Goal: Information Seeking & Learning: Learn about a topic

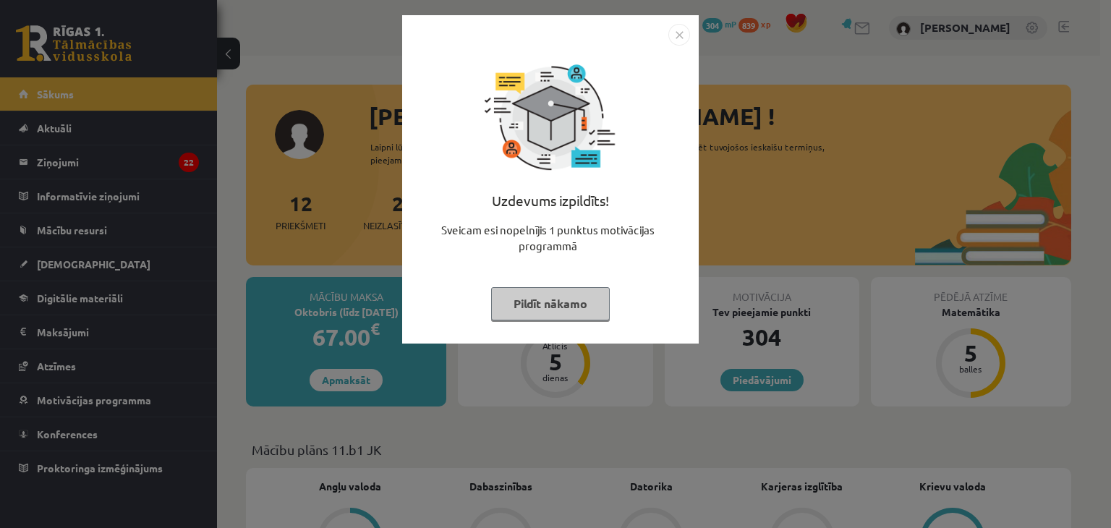
click at [681, 38] on img "Close" at bounding box center [679, 35] width 22 height 22
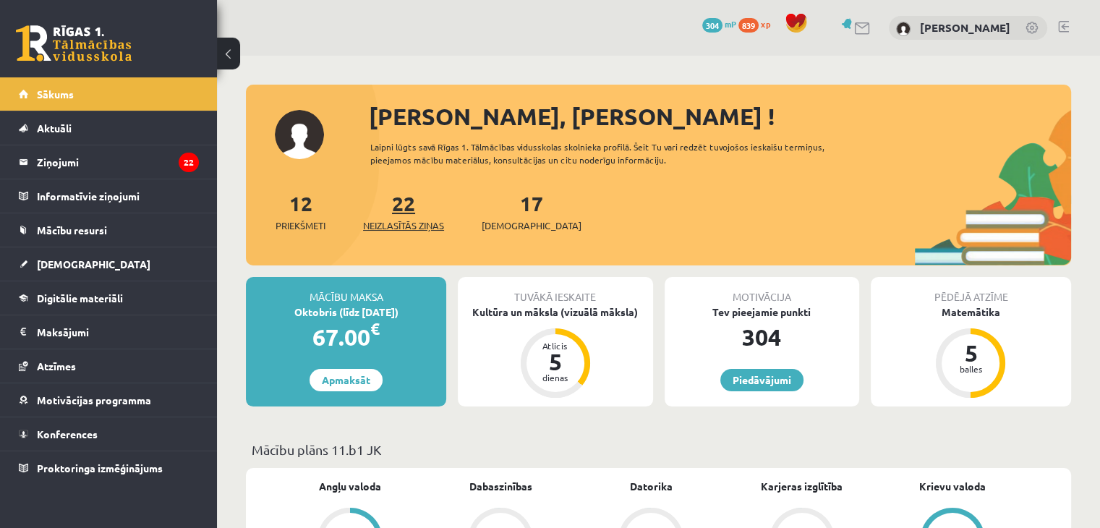
scroll to position [145, 0]
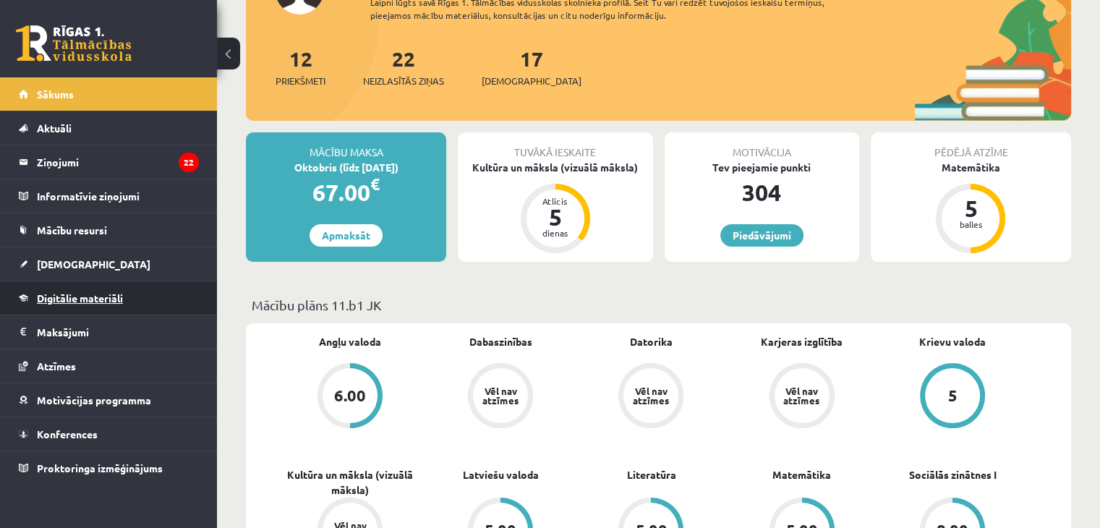
click at [113, 297] on span "Digitālie materiāli" at bounding box center [80, 297] width 86 height 13
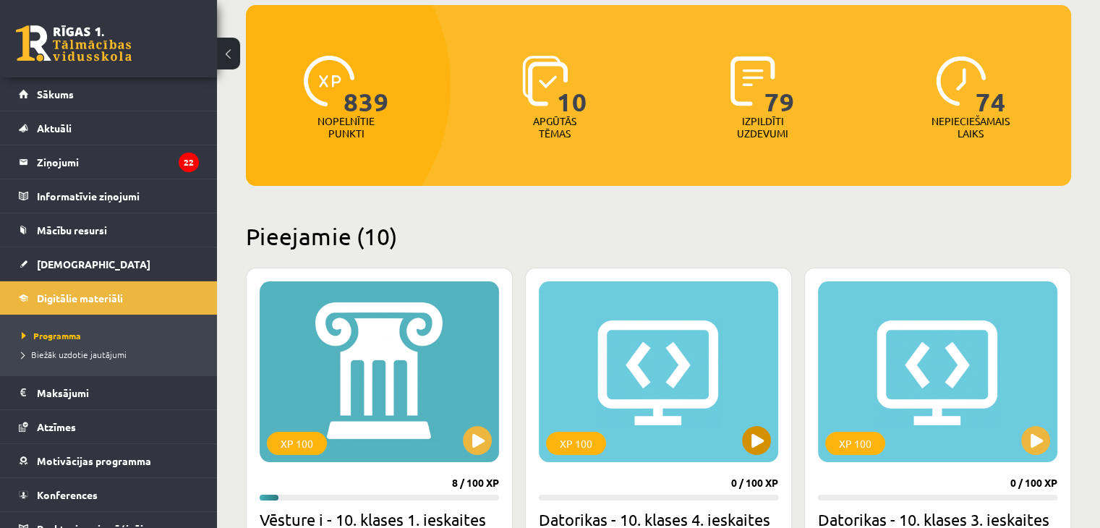
scroll to position [289, 0]
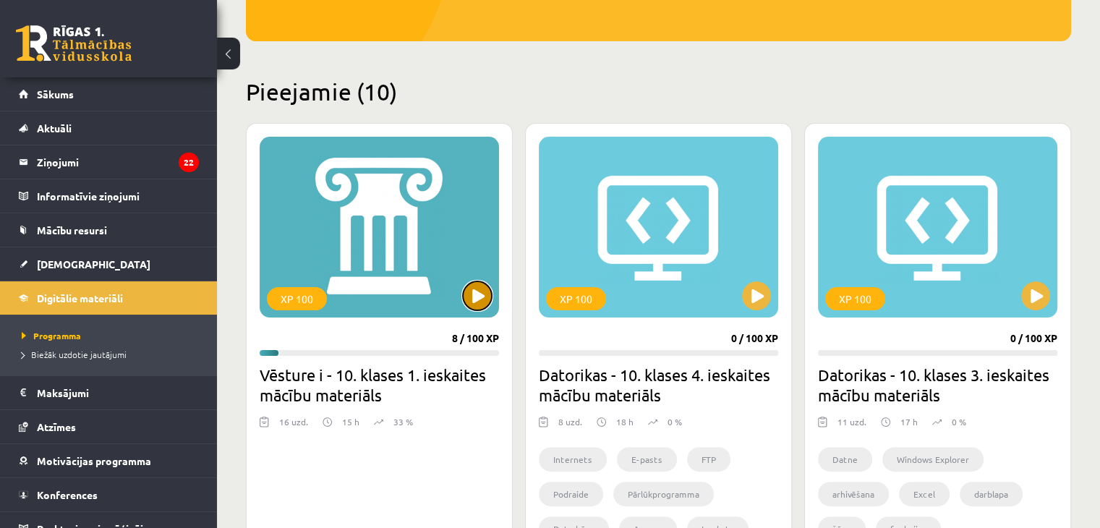
click at [473, 299] on button at bounding box center [477, 295] width 29 height 29
click at [467, 307] on div "XP 100" at bounding box center [379, 227] width 239 height 181
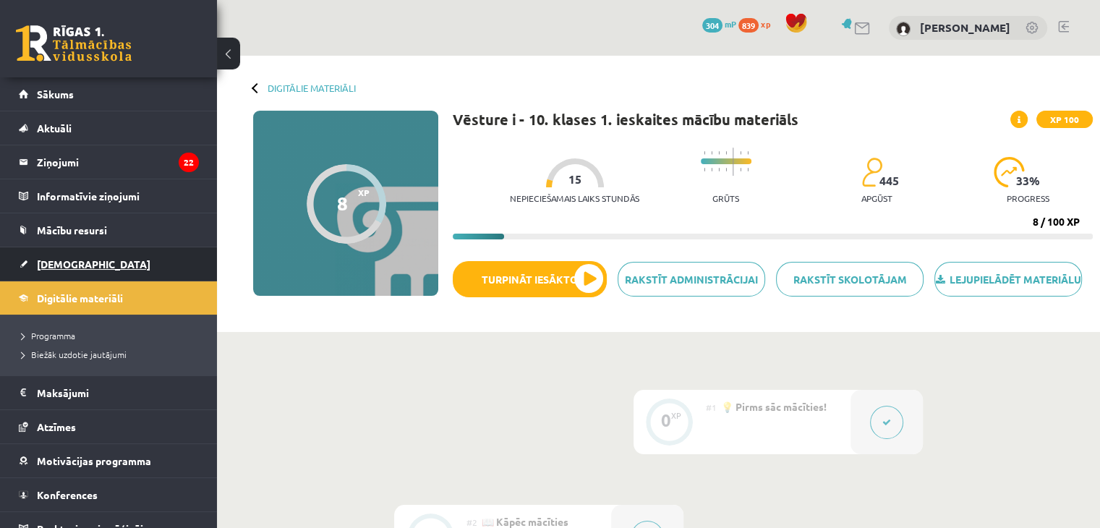
click at [87, 270] on link "[DEMOGRAPHIC_DATA]" at bounding box center [109, 263] width 180 height 33
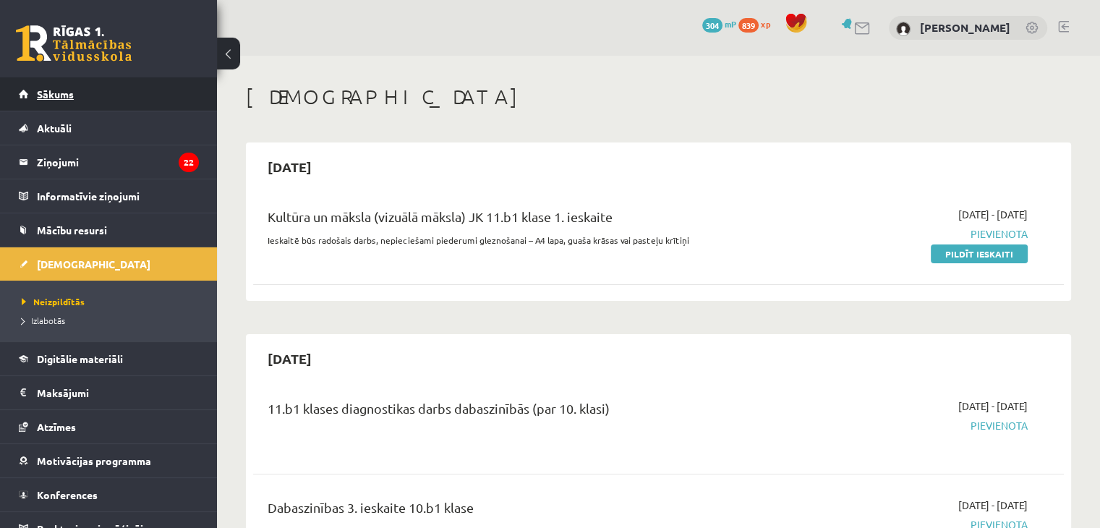
click at [86, 102] on link "Sākums" at bounding box center [109, 93] width 180 height 33
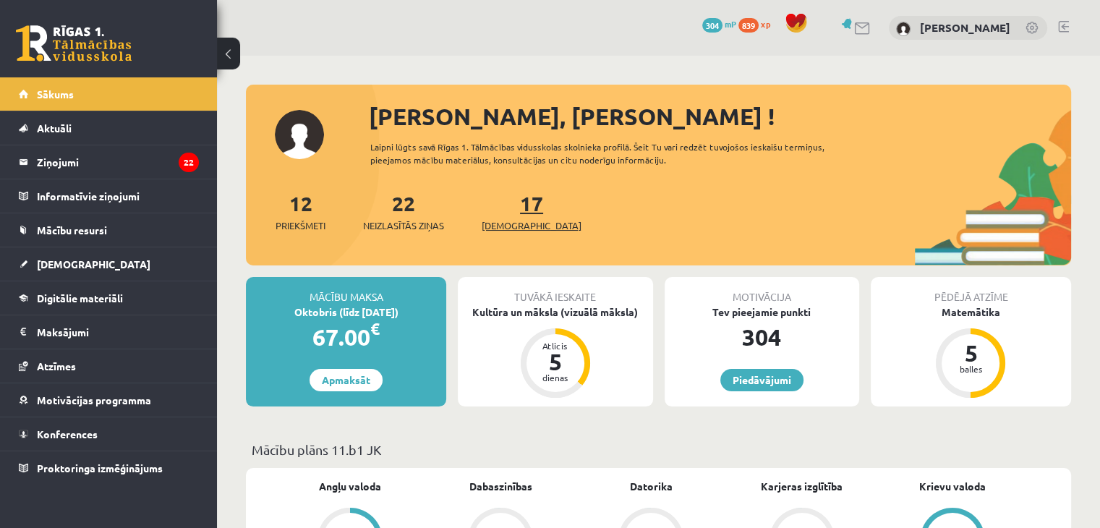
click at [515, 197] on link "17 Ieskaites" at bounding box center [532, 211] width 100 height 43
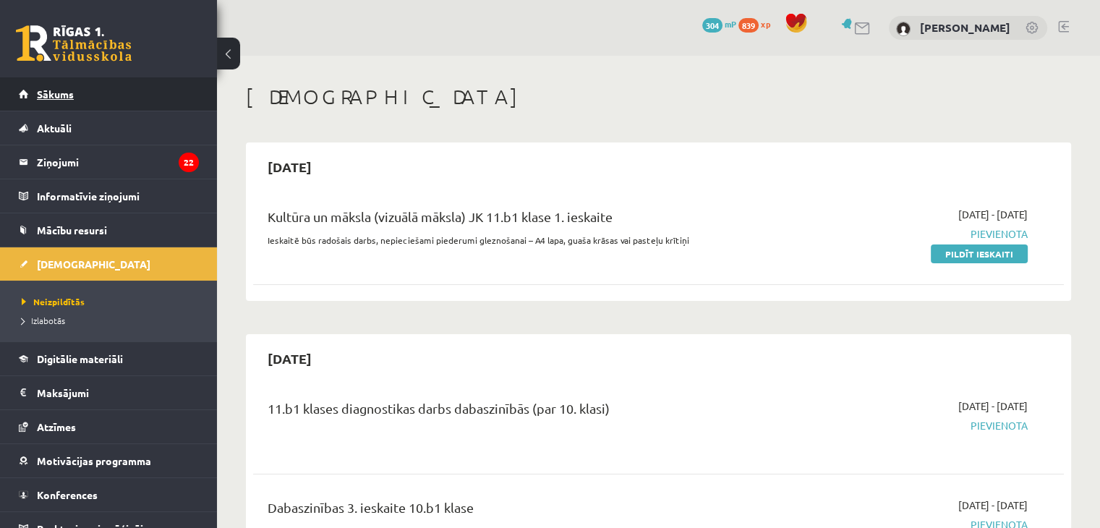
click at [139, 99] on link "Sākums" at bounding box center [109, 93] width 180 height 33
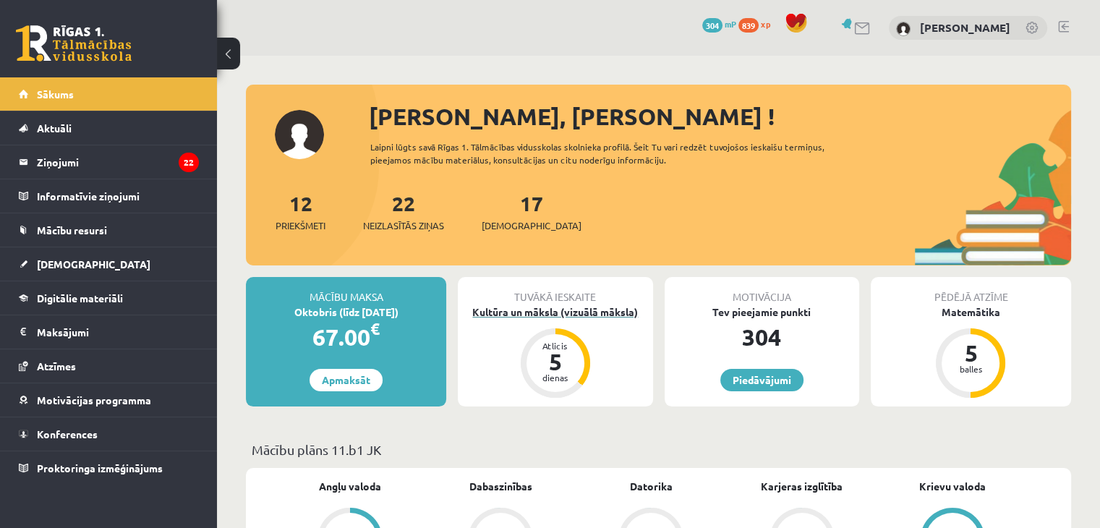
click at [592, 308] on div "Kultūra un māksla (vizuālā māksla)" at bounding box center [555, 311] width 195 height 15
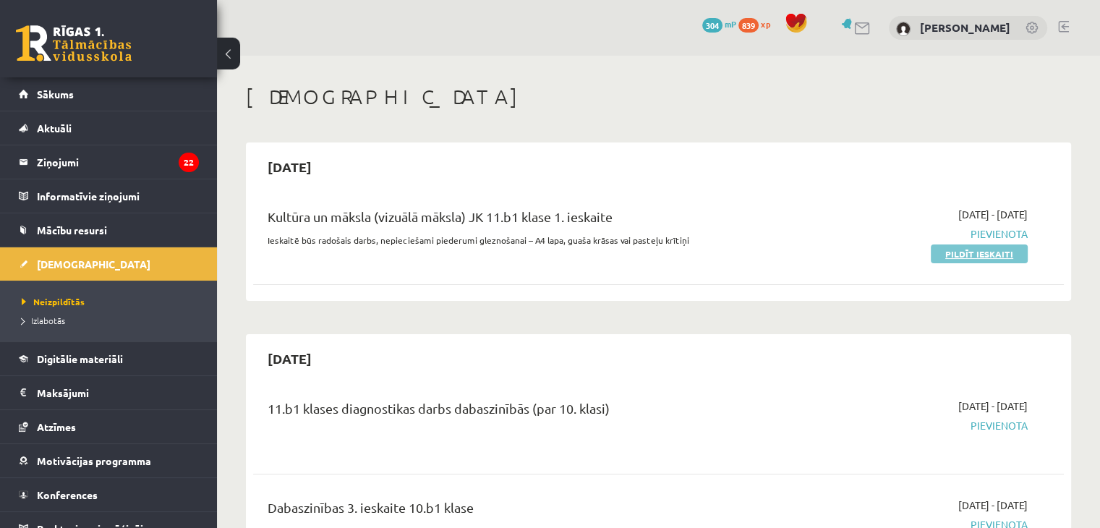
click at [981, 258] on link "Pildīt ieskaiti" at bounding box center [979, 253] width 97 height 19
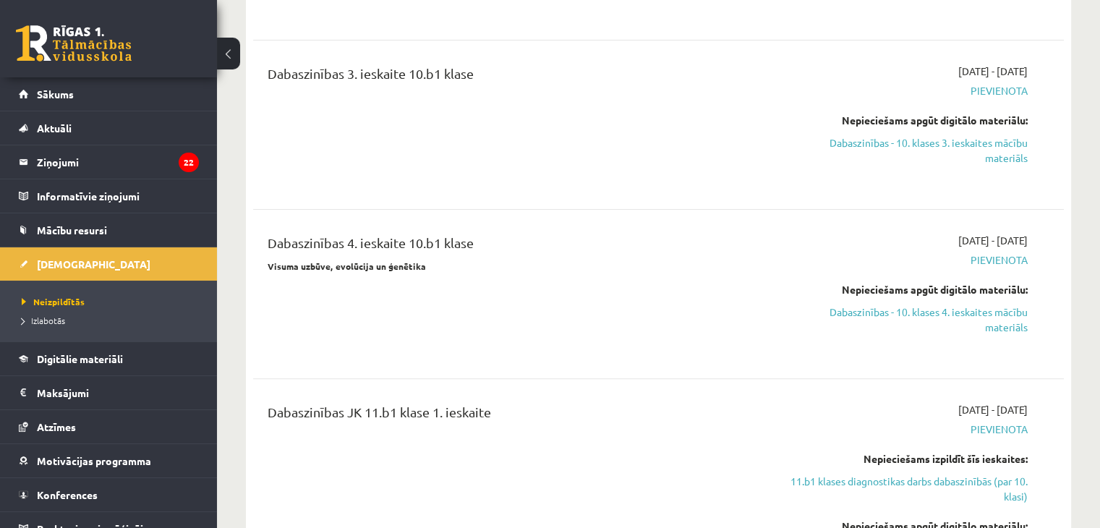
scroll to position [723, 0]
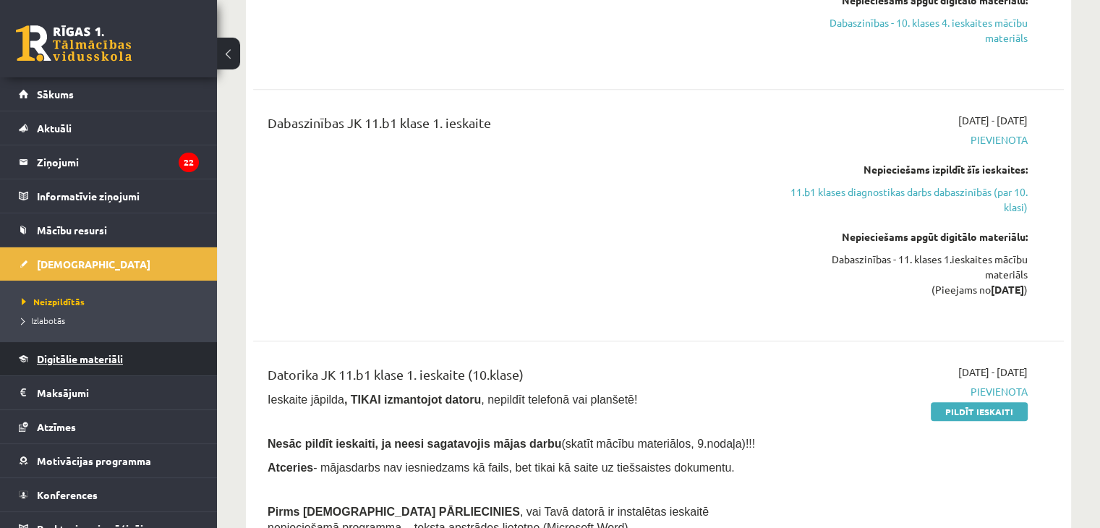
click at [108, 361] on span "Digitālie materiāli" at bounding box center [80, 358] width 86 height 13
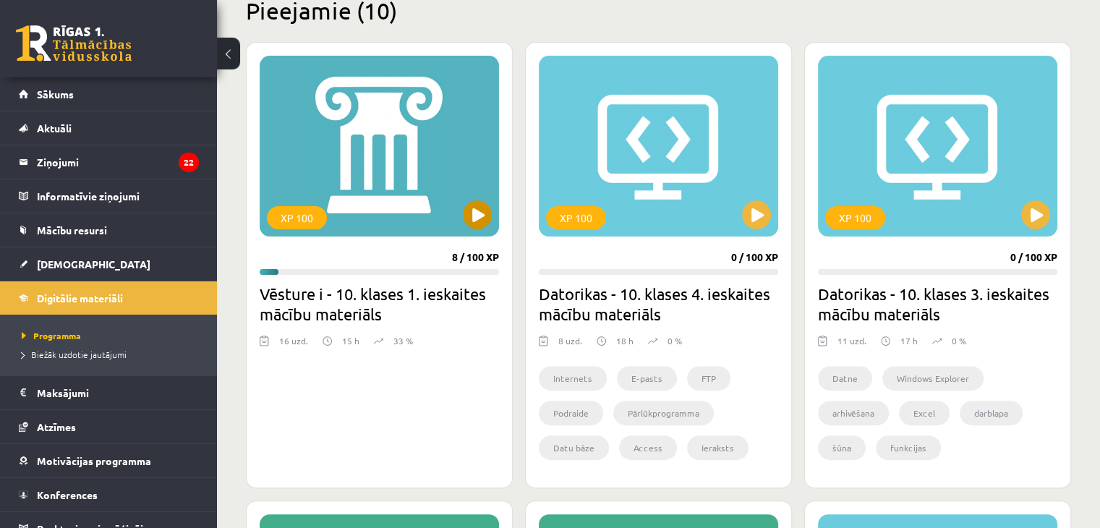
scroll to position [289, 0]
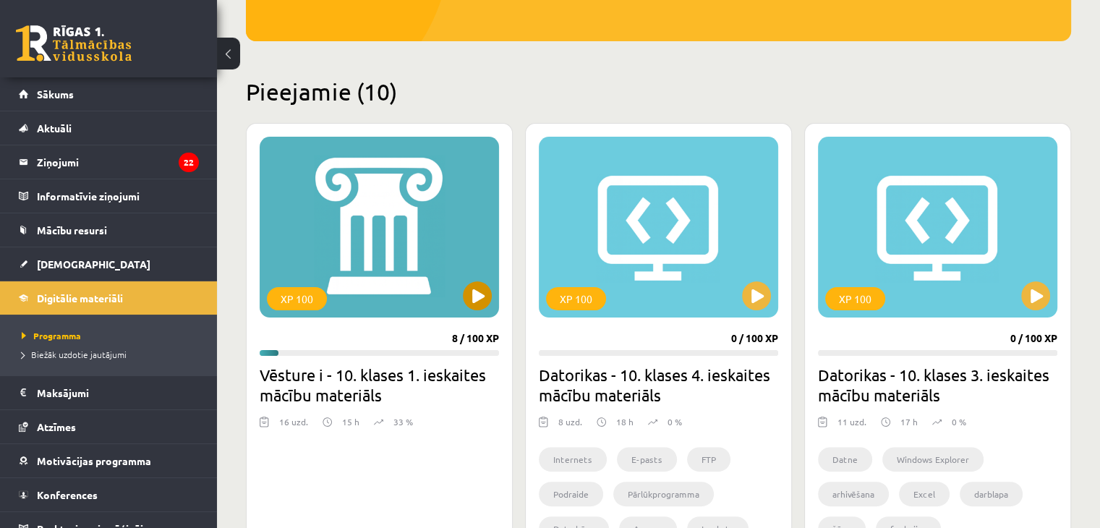
click at [478, 279] on div "XP 100" at bounding box center [379, 227] width 239 height 181
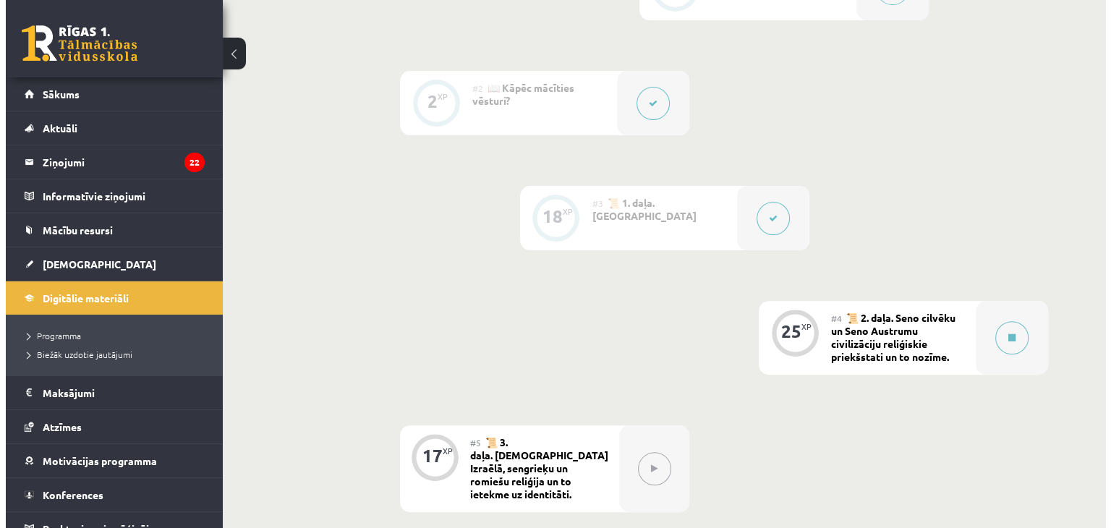
scroll to position [579, 0]
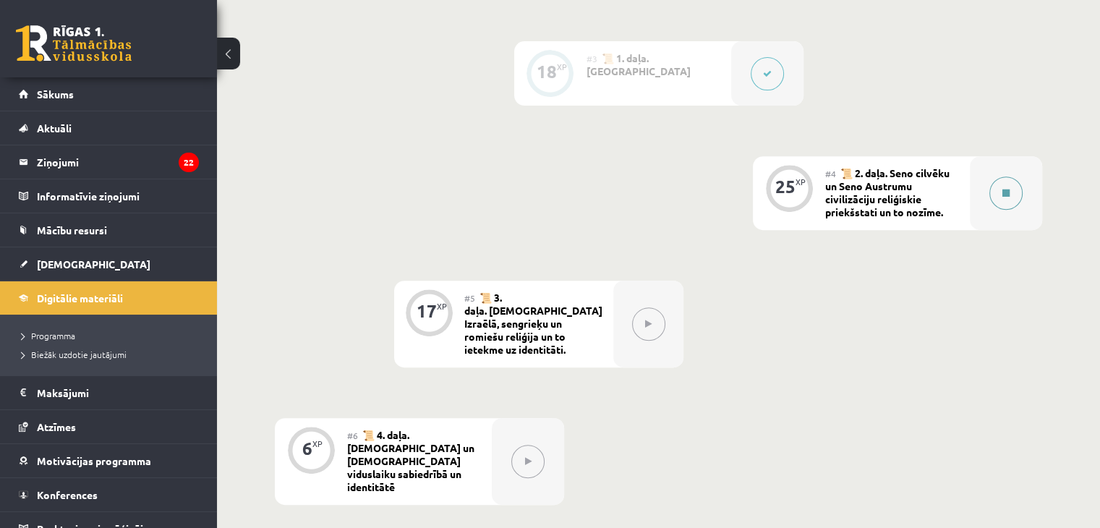
click at [996, 210] on button at bounding box center [1005, 192] width 33 height 33
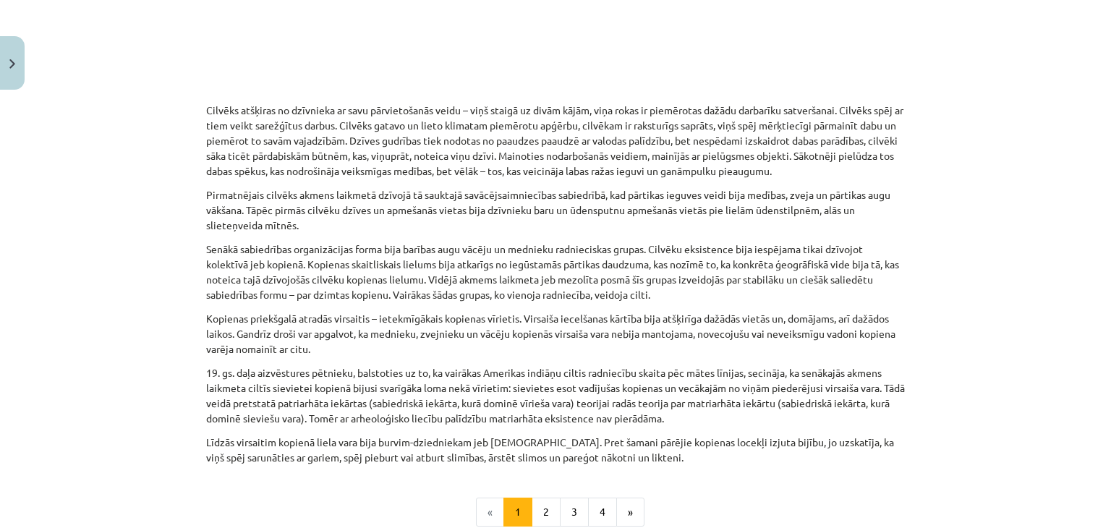
scroll to position [729, 0]
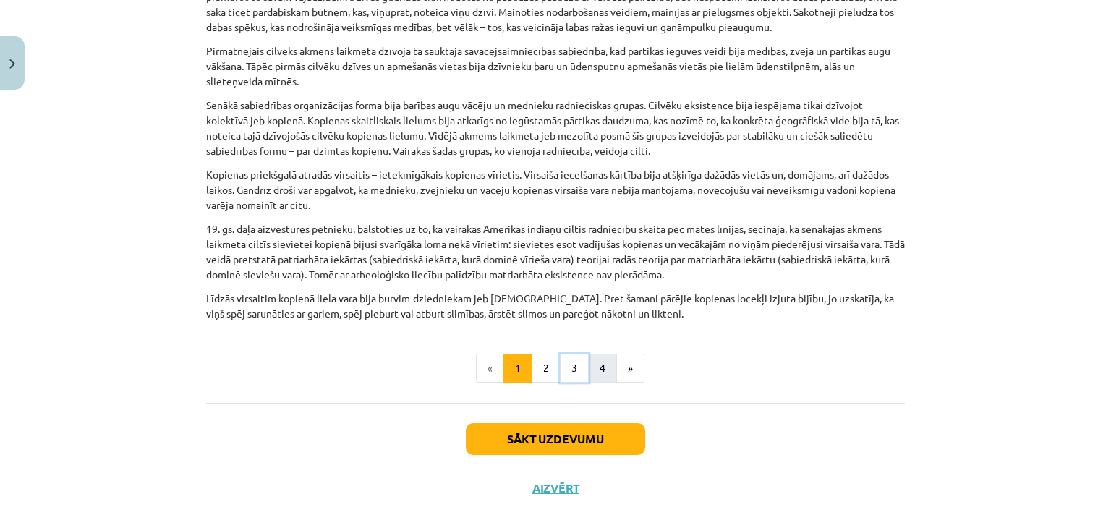
drag, startPoint x: 581, startPoint y: 344, endPoint x: 590, endPoint y: 348, distance: 9.4
click at [583, 354] on ul "« 1 2 3 4 »" at bounding box center [555, 368] width 699 height 29
click at [605, 354] on button "4" at bounding box center [602, 368] width 29 height 29
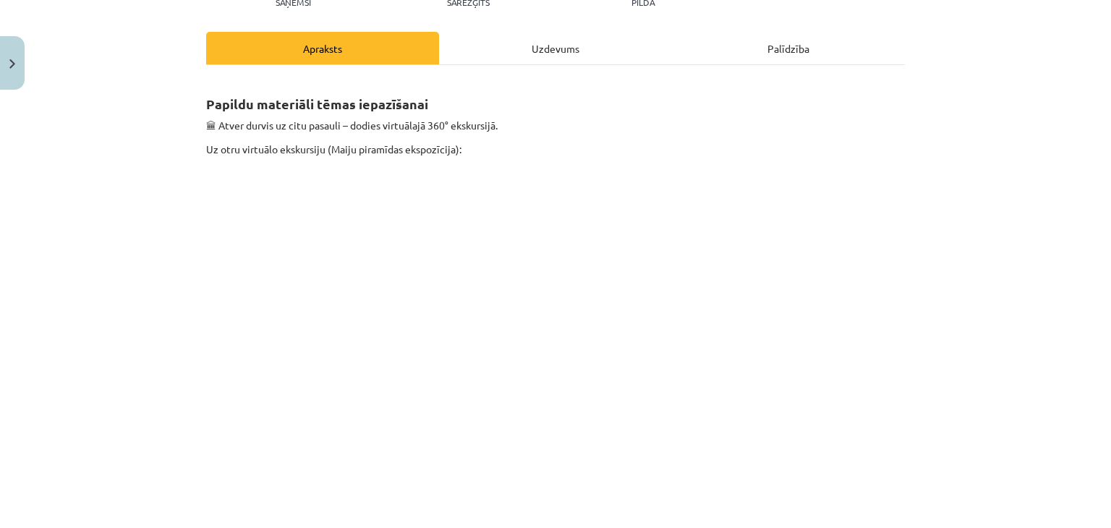
scroll to position [284, 0]
